Goal: Information Seeking & Learning: Learn about a topic

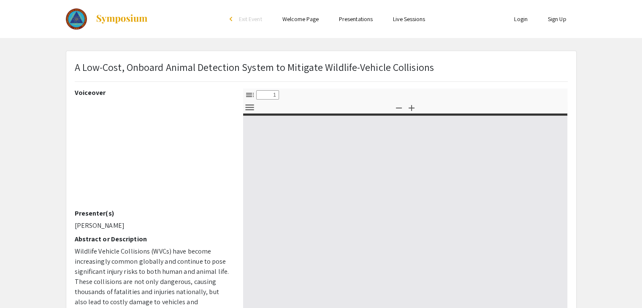
select select "custom"
type input "0"
select select "custom"
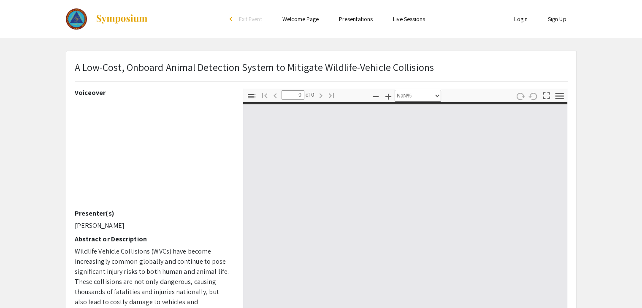
type input "1"
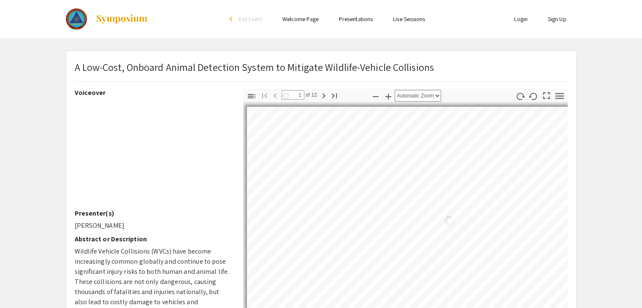
select select "auto"
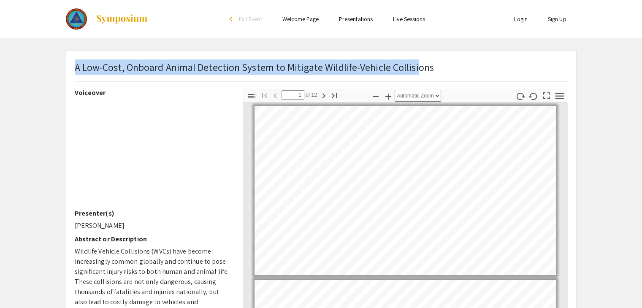
drag, startPoint x: 75, startPoint y: 66, endPoint x: 414, endPoint y: 60, distance: 339.1
click at [414, 60] on p "A Low-Cost, Onboard Animal Detection System to Mitigate Wildlife-Vehicle Collis…" at bounding box center [254, 67] width 359 height 15
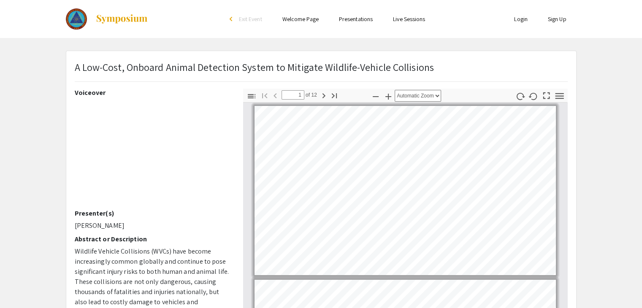
click at [428, 67] on p "A Low-Cost, Onboard Animal Detection System to Mitigate Wildlife-Vehicle Collis…" at bounding box center [254, 67] width 359 height 15
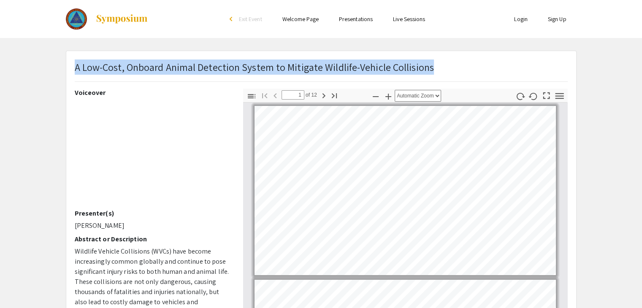
click at [428, 67] on p "A Low-Cost, Onboard Animal Detection System to Mitigate Wildlife-Vehicle Collis…" at bounding box center [254, 67] width 359 height 15
copy p "A Low-Cost, Onboard Animal Detection System to Mitigate Wildlife-Vehicle Collis…"
